Goal: Find specific page/section: Find specific page/section

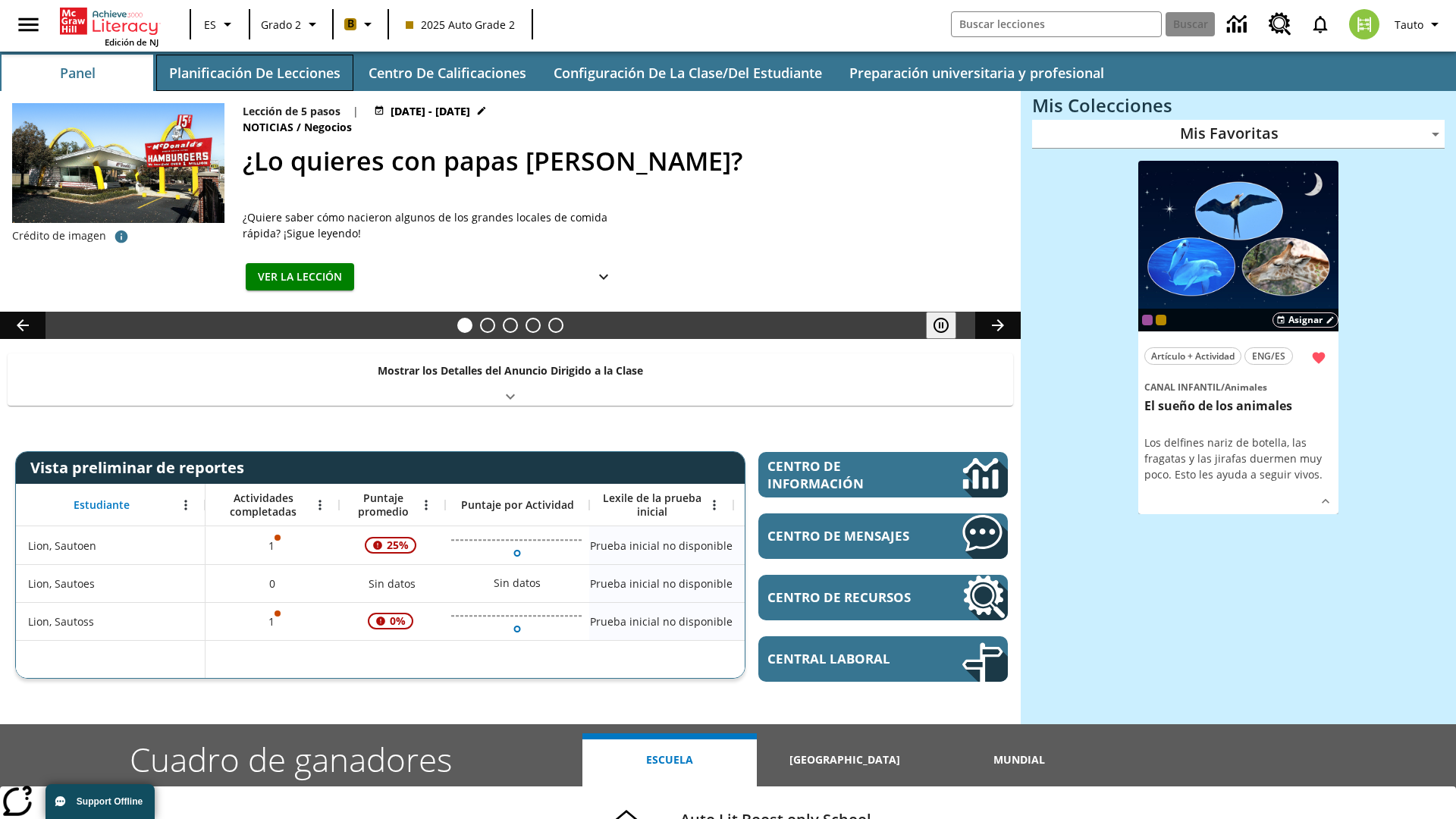
click at [254, 72] on button "Planificación de lecciones" at bounding box center [254, 72] width 197 height 37
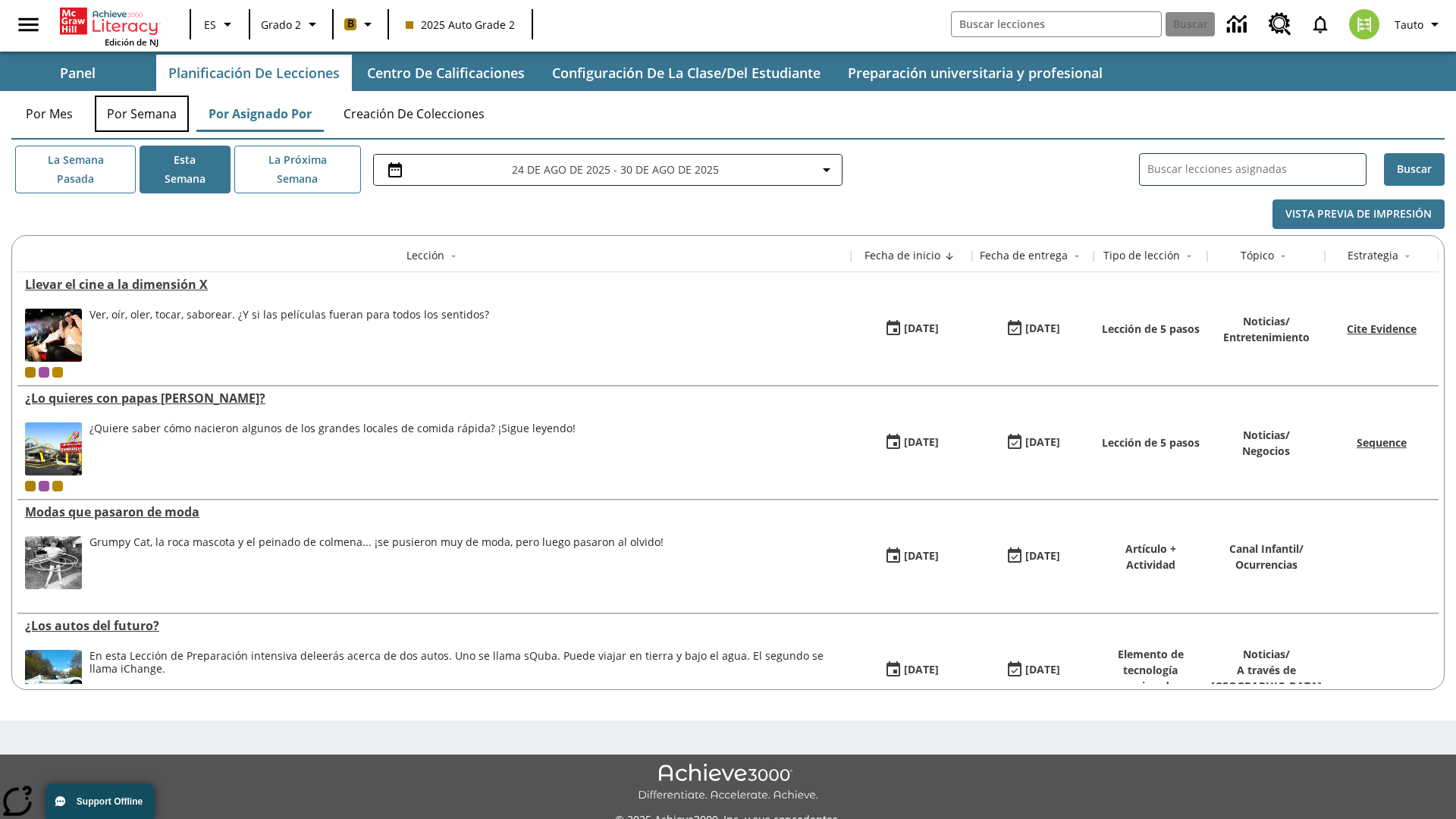
click at [142, 114] on button "Por semana" at bounding box center [142, 114] width 94 height 37
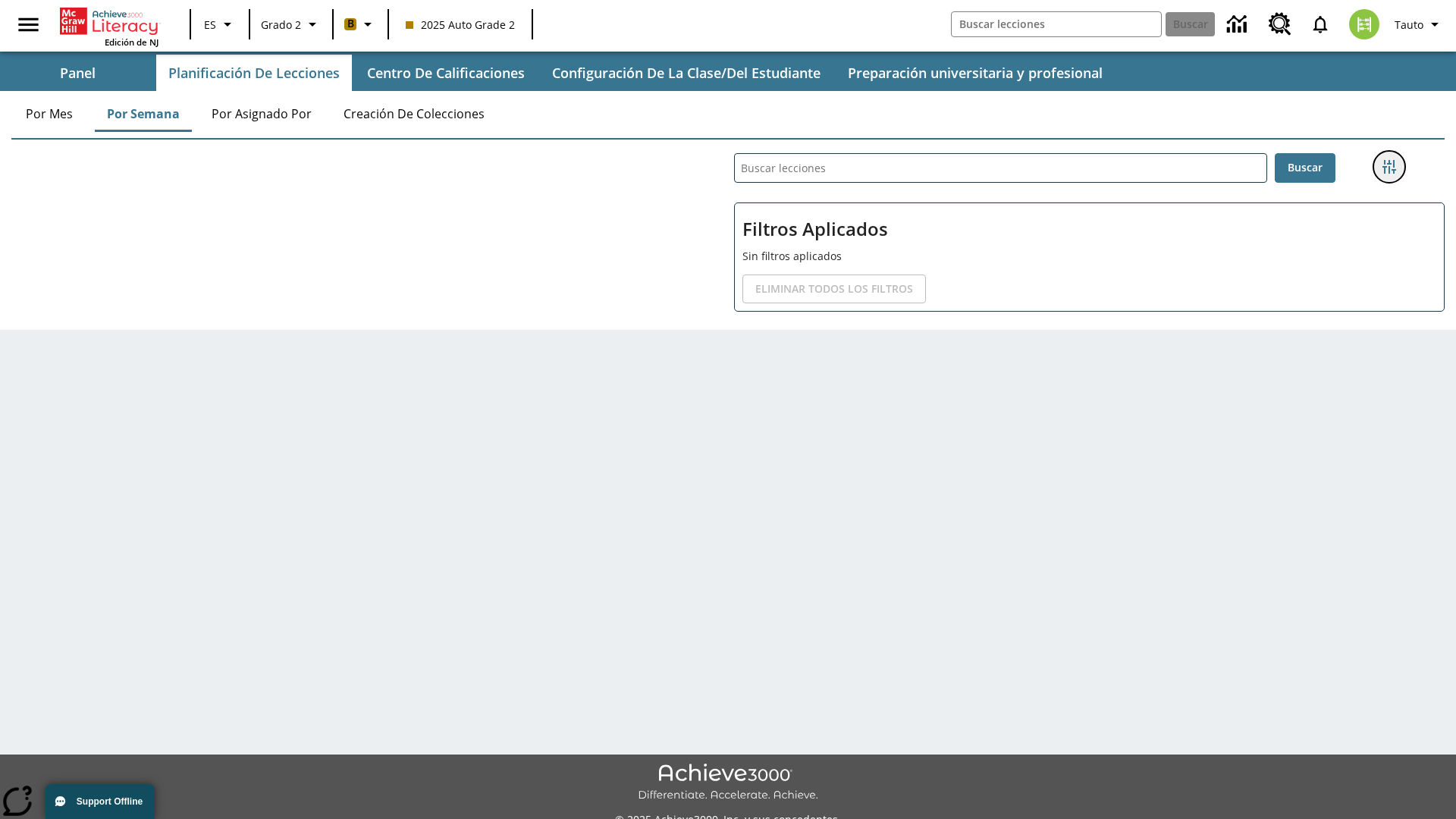
click at [1388, 167] on icon "Menú lateral de filtros" at bounding box center [1389, 167] width 14 height 14
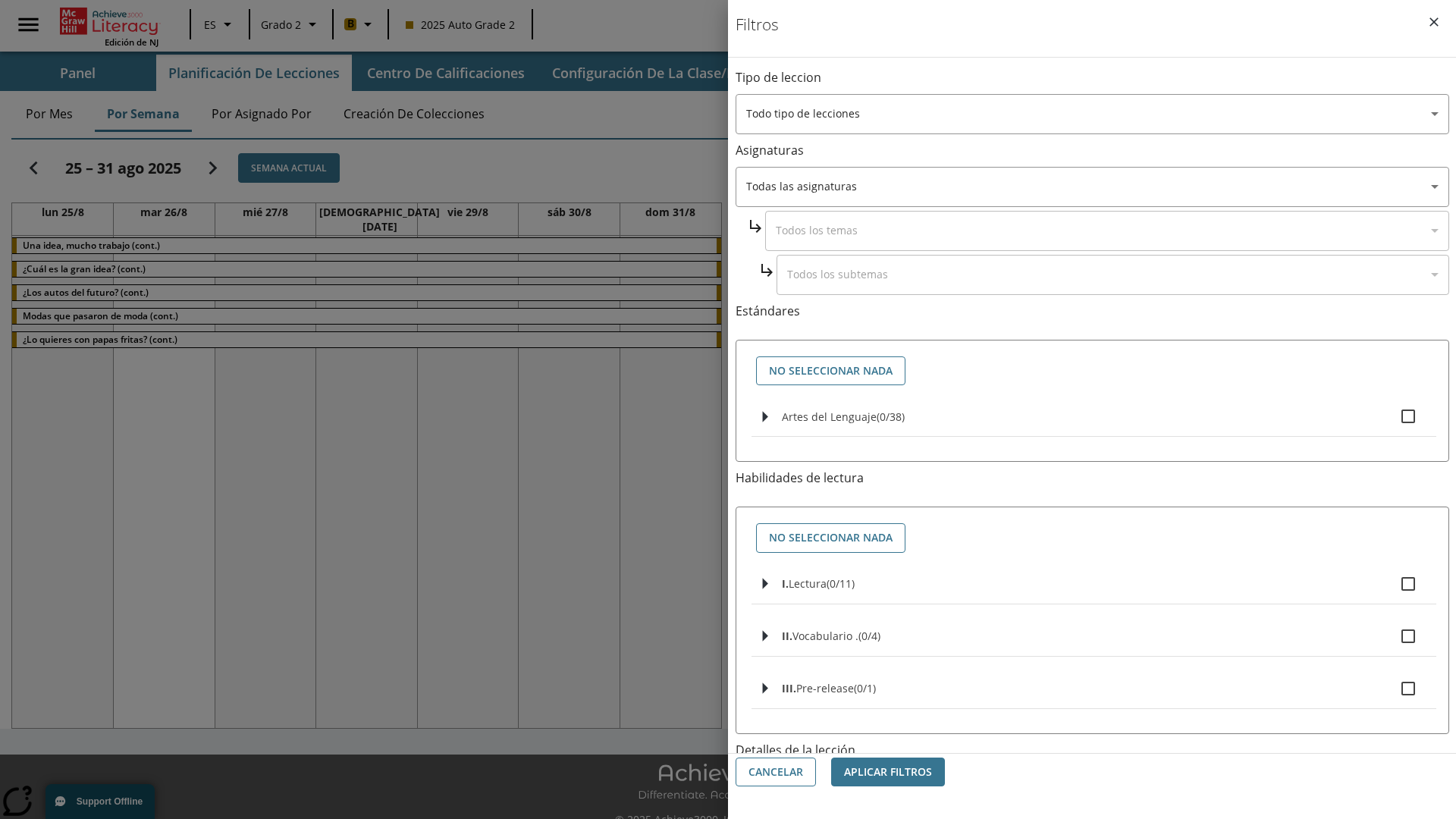
click at [1092, 684] on body "Saltar al contenido principal Edición de NJ ES Grado 2 B 2025 Auto Grade 2 Busc…" at bounding box center [728, 425] width 1456 height 852
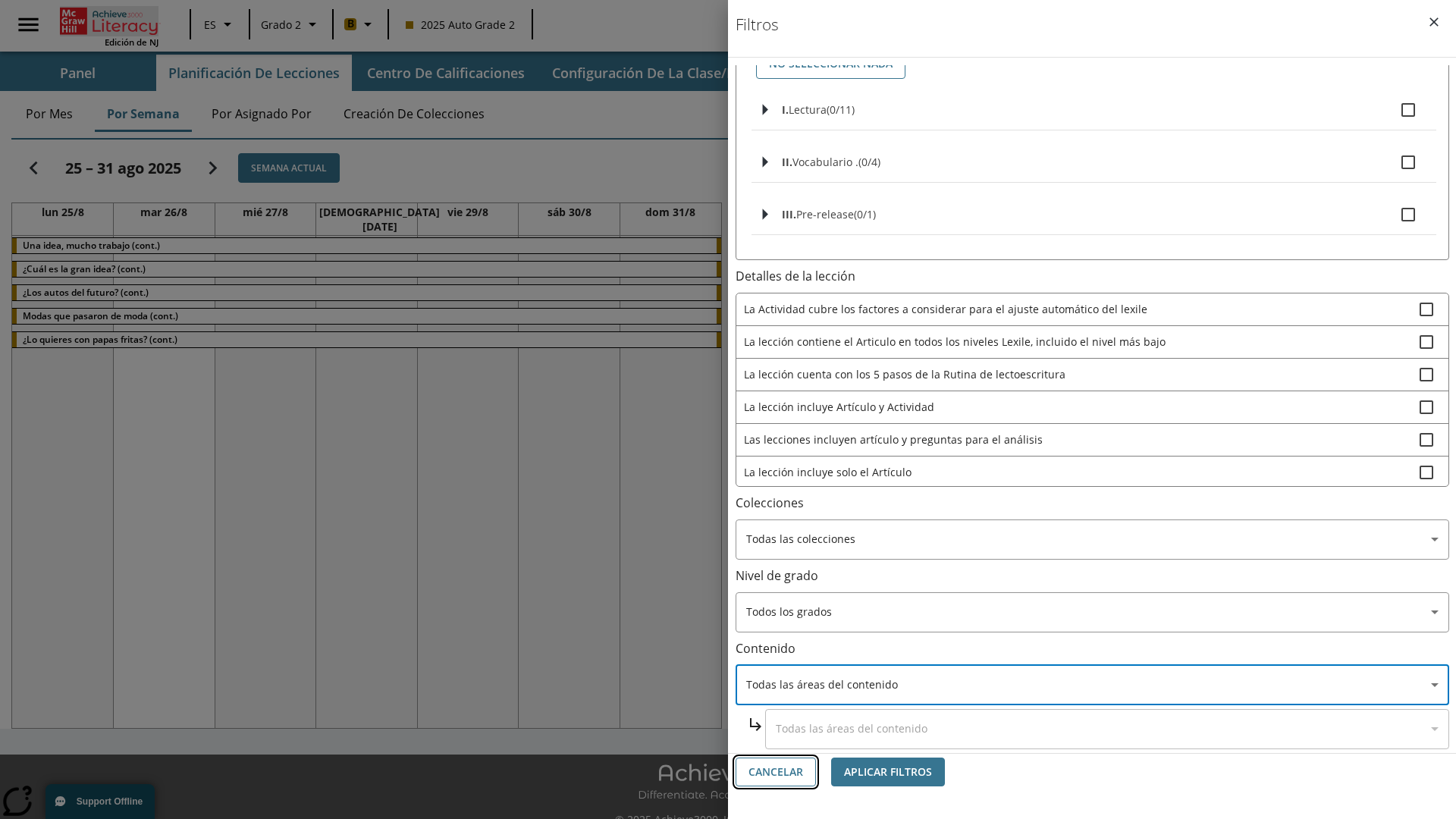
click at [776, 771] on button "Cancelar" at bounding box center [776, 772] width 80 height 30
click at [109, 20] on icon "Portada" at bounding box center [111, 21] width 101 height 27
